Goal: Task Accomplishment & Management: Manage account settings

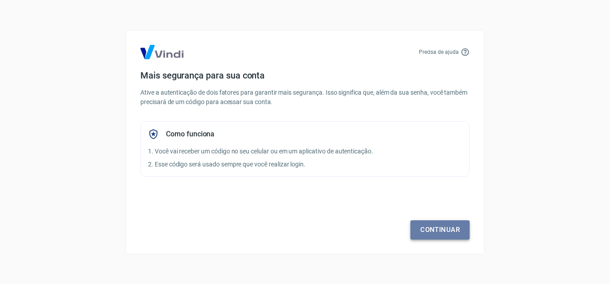
click at [452, 229] on link "Continuar" at bounding box center [439, 229] width 59 height 19
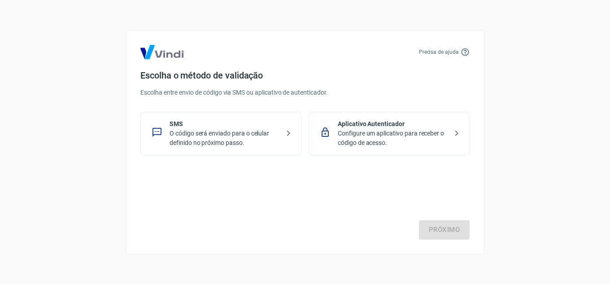
click at [268, 137] on p "O código será enviado para o celular definido no próximo passo." at bounding box center [225, 138] width 110 height 19
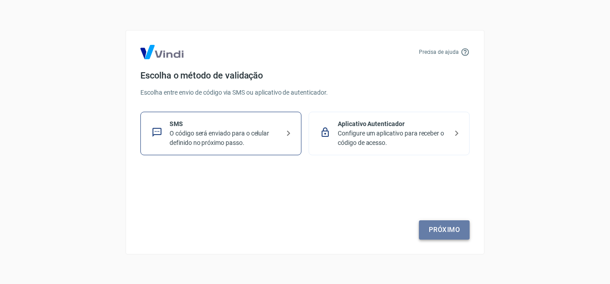
click at [455, 223] on link "Próximo" at bounding box center [444, 229] width 51 height 19
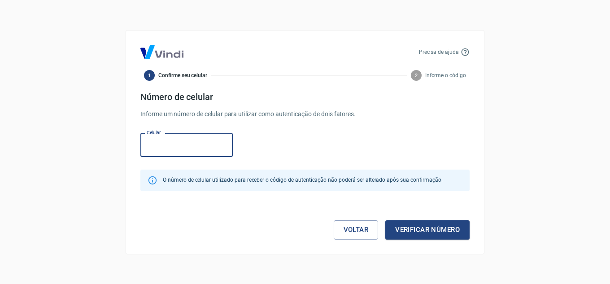
click at [183, 152] on input "Celular" at bounding box center [186, 145] width 92 height 24
paste input "(55) 11973-1370"
drag, startPoint x: 201, startPoint y: 144, endPoint x: 102, endPoint y: 133, distance: 99.7
click at [103, 133] on div "Precisa de ajuda 1 Confirme seu celular 2 Informe o código Número de celular In…" at bounding box center [305, 142] width 610 height 284
type input "[PHONE_NUMBER]"
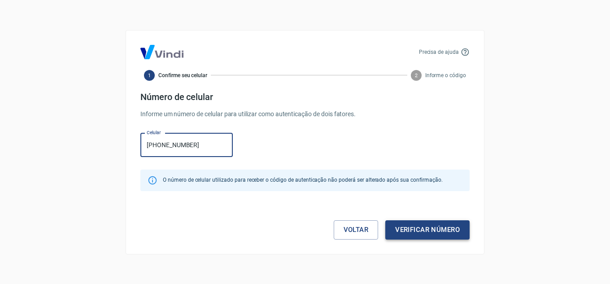
click at [420, 234] on button "Verificar número" at bounding box center [427, 229] width 84 height 19
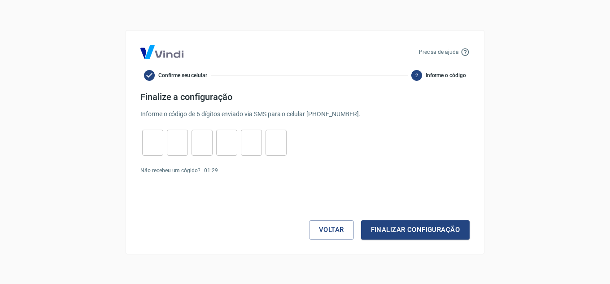
click at [151, 135] on input "tel" at bounding box center [152, 142] width 21 height 19
type input "5"
type input "3"
type input "9"
type input "0"
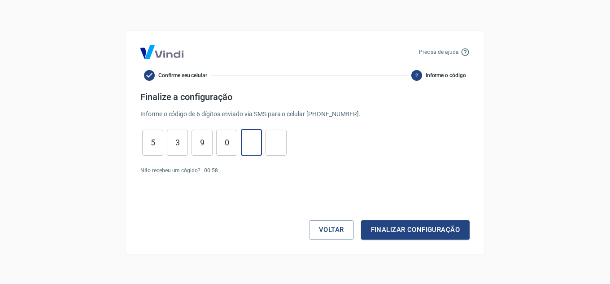
type input "4"
type input "8"
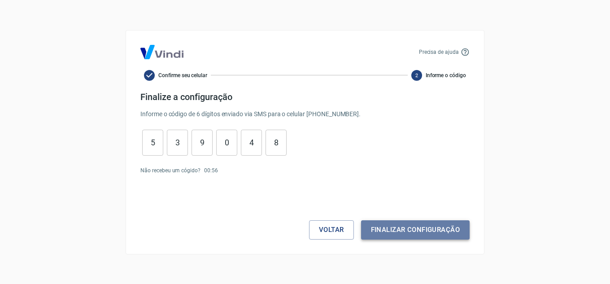
click at [408, 225] on button "Finalizar configuração" at bounding box center [415, 229] width 109 height 19
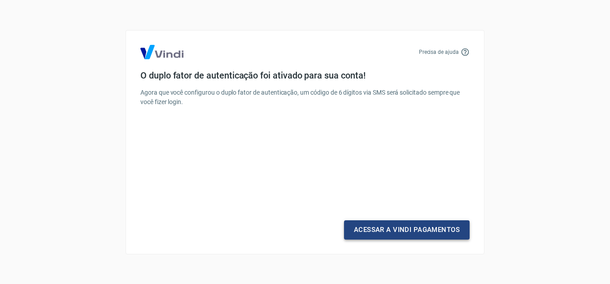
click at [414, 229] on link "Acessar a Vindi Pagamentos" at bounding box center [407, 229] width 126 height 19
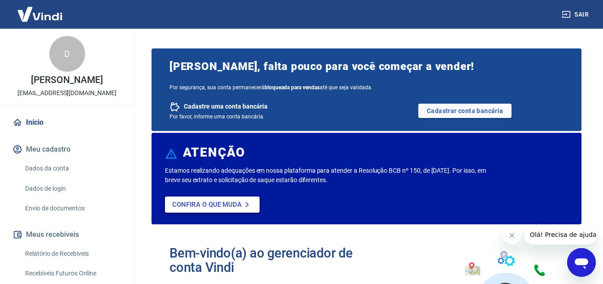
click at [242, 205] on icon at bounding box center [247, 204] width 11 height 11
click at [491, 109] on link "Cadastrar conta bancária" at bounding box center [464, 111] width 93 height 14
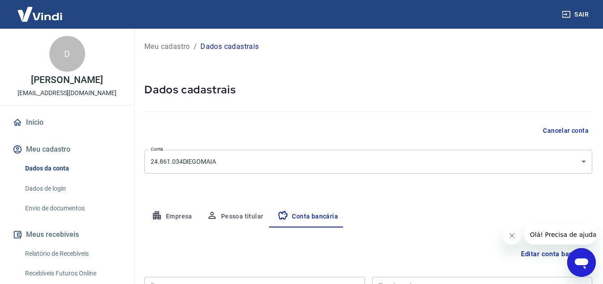
click at [270, 162] on body "Sair D [PERSON_NAME] [PERSON_NAME][EMAIL_ADDRESS][DOMAIN_NAME] Início Meu cadas…" at bounding box center [301, 142] width 603 height 284
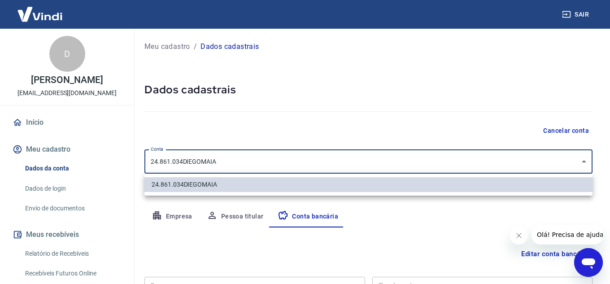
click at [270, 162] on div at bounding box center [305, 142] width 610 height 284
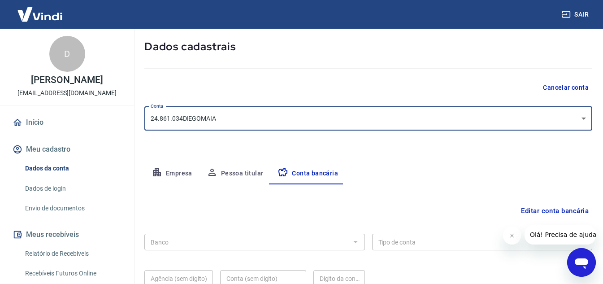
scroll to position [90, 0]
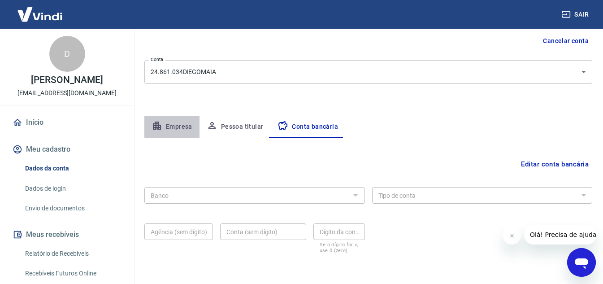
click at [185, 129] on button "Empresa" at bounding box center [171, 127] width 55 height 22
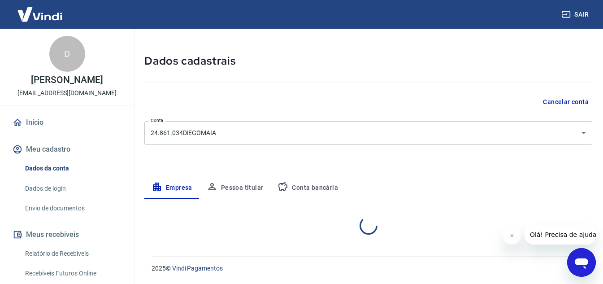
select select "RS"
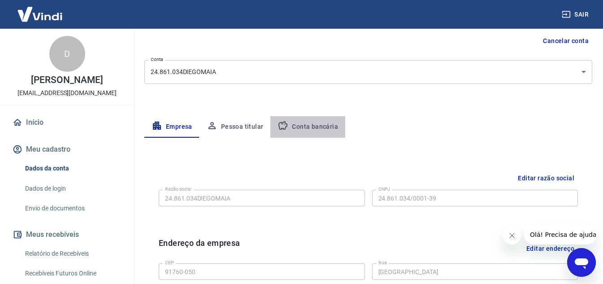
click at [312, 122] on button "Conta bancária" at bounding box center [307, 127] width 75 height 22
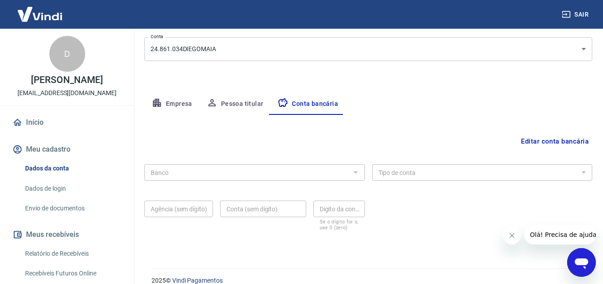
scroll to position [125, 0]
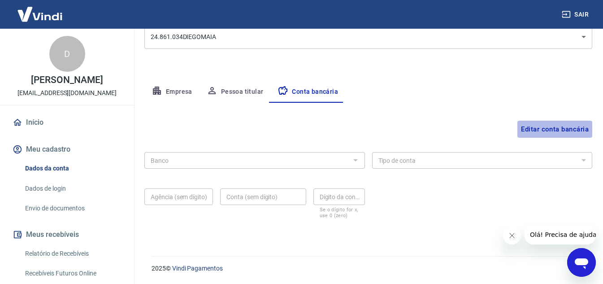
click at [550, 126] on button "Editar conta bancária" at bounding box center [555, 129] width 75 height 17
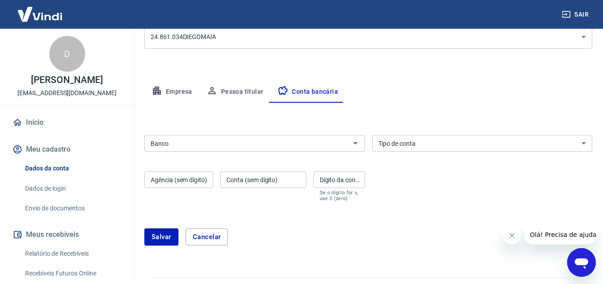
click at [276, 148] on input "Banco" at bounding box center [247, 143] width 200 height 11
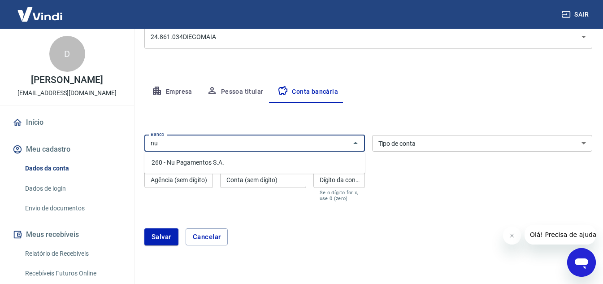
type input "n"
click at [231, 161] on li "260 - Nu Pagamentos S.A." at bounding box center [254, 162] width 221 height 15
type input "260 - Nu Pagamentos S.A."
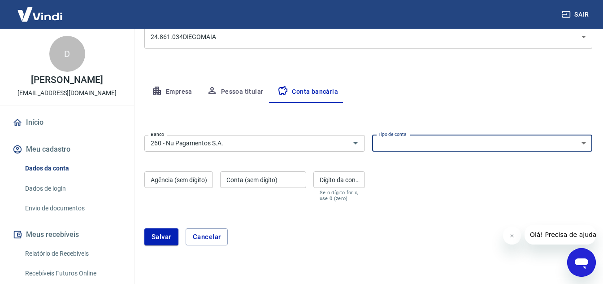
click at [447, 144] on select "Conta Corrente Conta Poupança" at bounding box center [482, 143] width 221 height 17
select select "1"
click at [372, 135] on select "Conta Corrente Conta Poupança" at bounding box center [482, 143] width 221 height 17
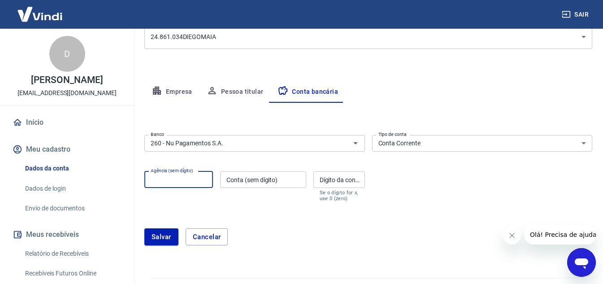
click at [200, 178] on input "Agência (sem dígito)" at bounding box center [178, 179] width 69 height 17
type input "0001"
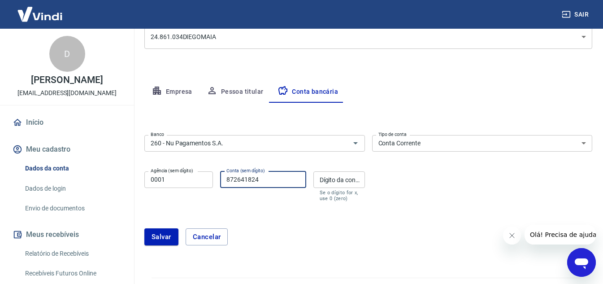
type input "872641824"
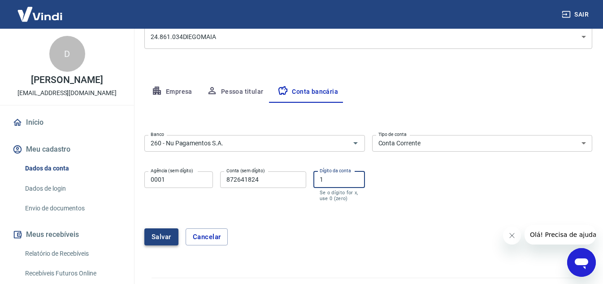
type input "1"
click at [161, 236] on button "Salvar" at bounding box center [161, 236] width 34 height 17
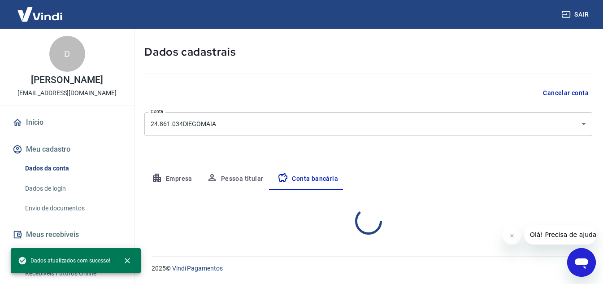
select select "1"
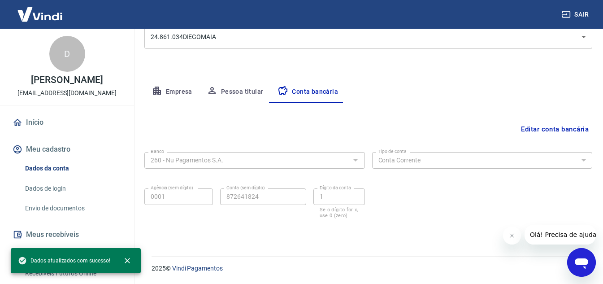
click at [513, 233] on icon "Fechar mensagem da empresa" at bounding box center [511, 235] width 7 height 7
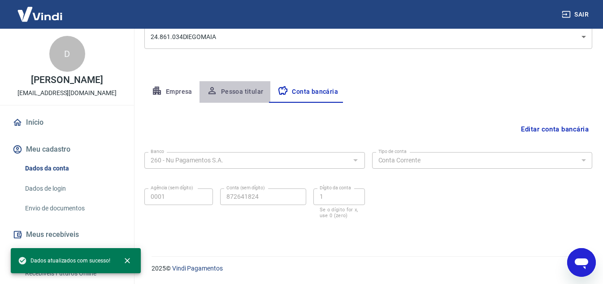
click at [247, 89] on button "Pessoa titular" at bounding box center [235, 92] width 71 height 22
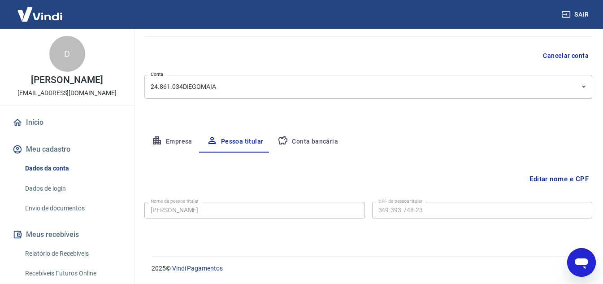
scroll to position [75, 0]
click at [60, 52] on div "D" at bounding box center [67, 54] width 36 height 36
click at [85, 206] on link "Envio de documentos" at bounding box center [73, 208] width 102 height 18
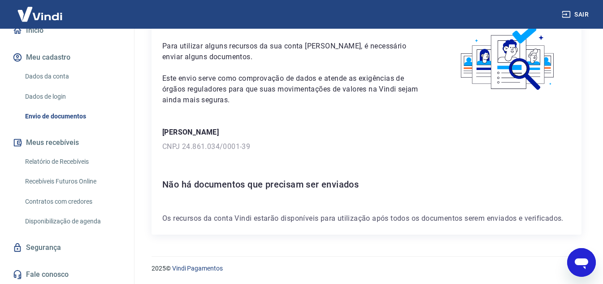
scroll to position [92, 0]
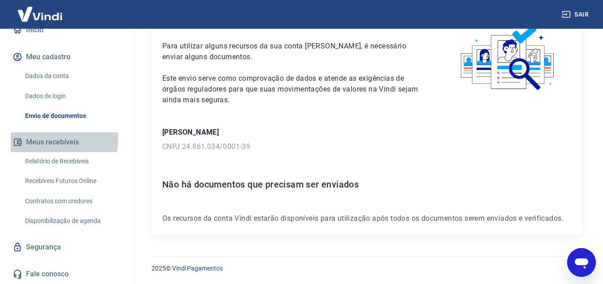
click at [62, 139] on button "Meus recebíveis" at bounding box center [67, 142] width 113 height 20
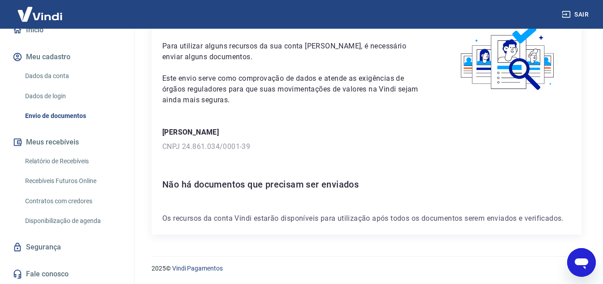
click at [47, 18] on img at bounding box center [40, 13] width 58 height 27
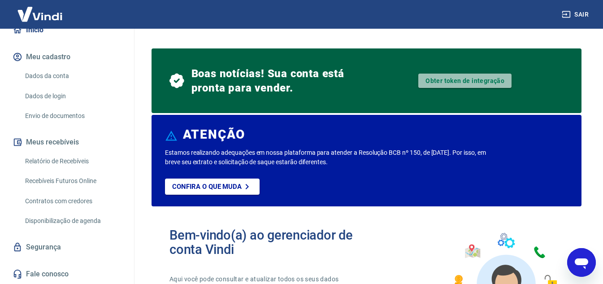
click at [476, 81] on link "Obter token de integração" at bounding box center [464, 81] width 93 height 14
